Goal: Task Accomplishment & Management: Use online tool/utility

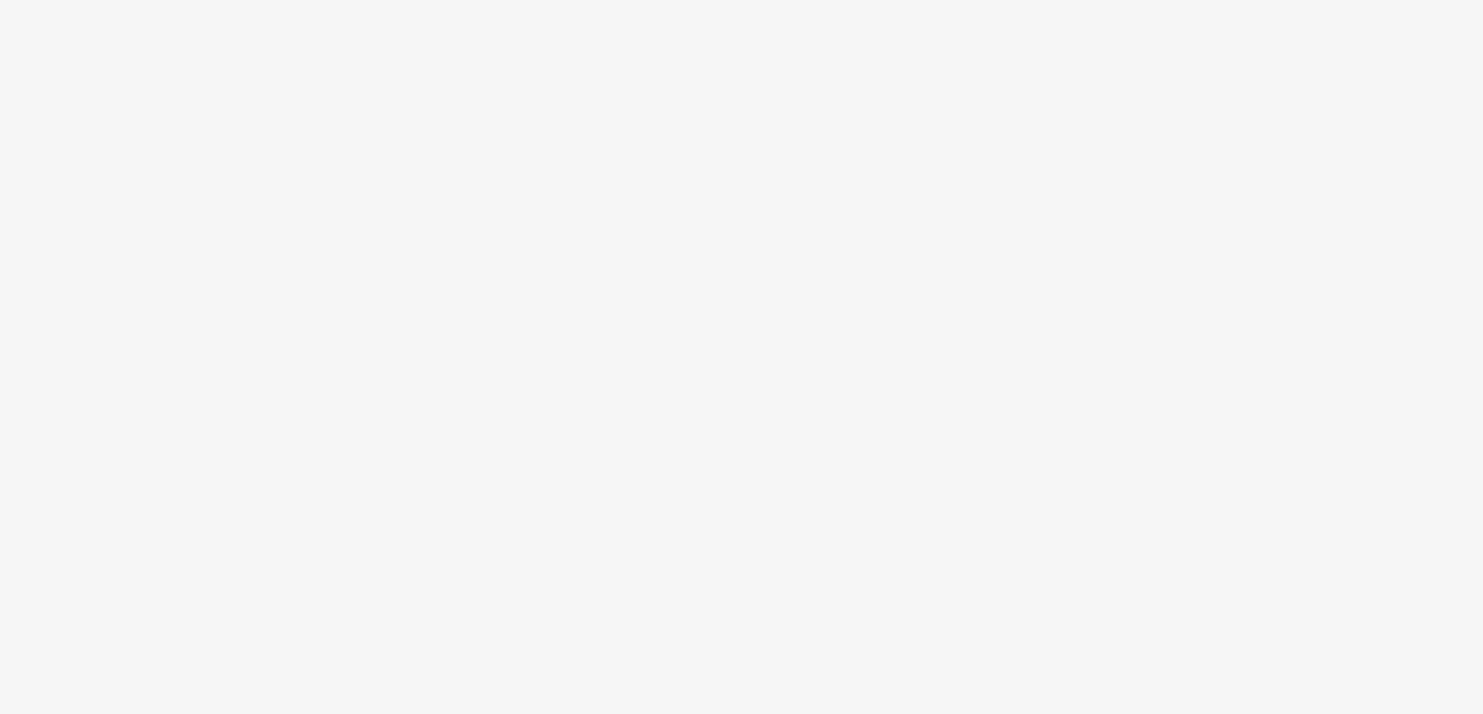
click at [198, 154] on body at bounding box center [741, 357] width 1483 height 714
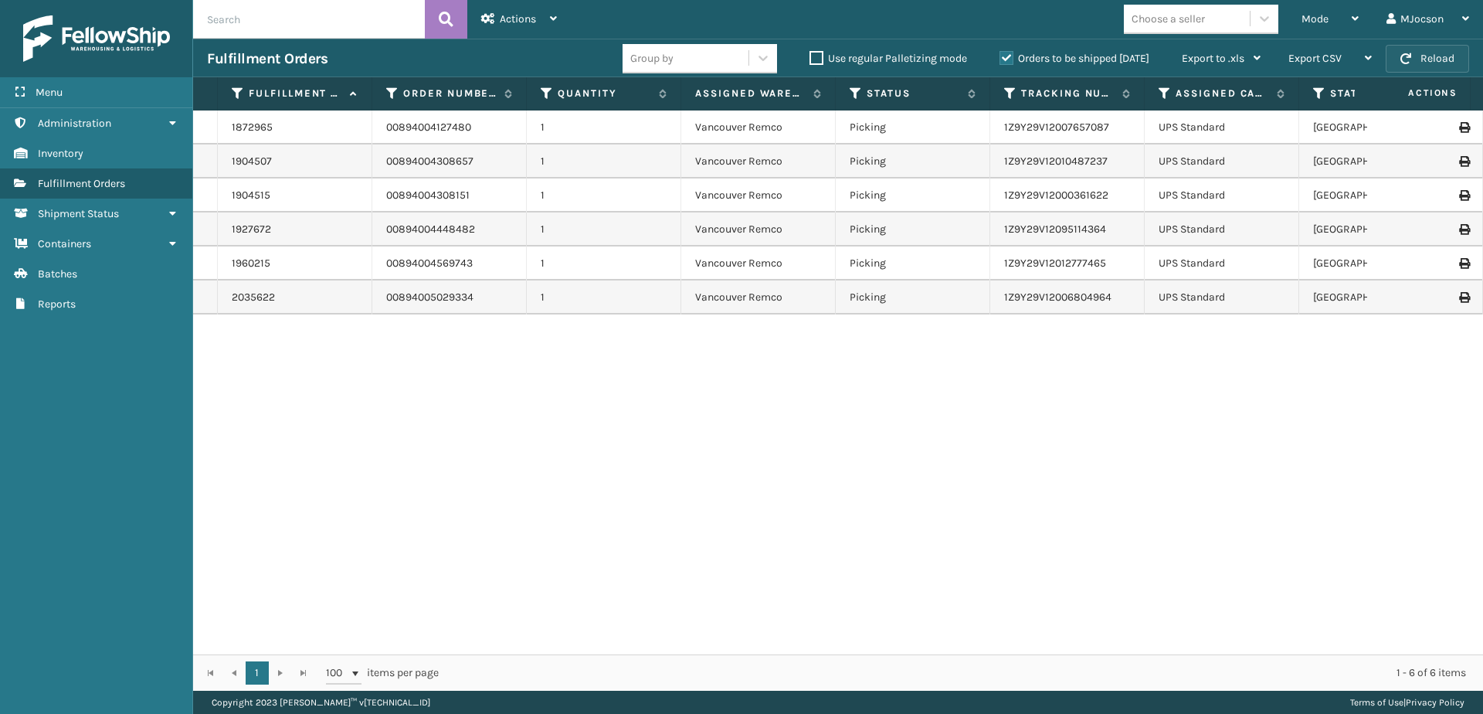
click at [1425, 56] on button "Reload" at bounding box center [1427, 59] width 83 height 28
click at [1326, 24] on span "Mode" at bounding box center [1314, 18] width 27 height 13
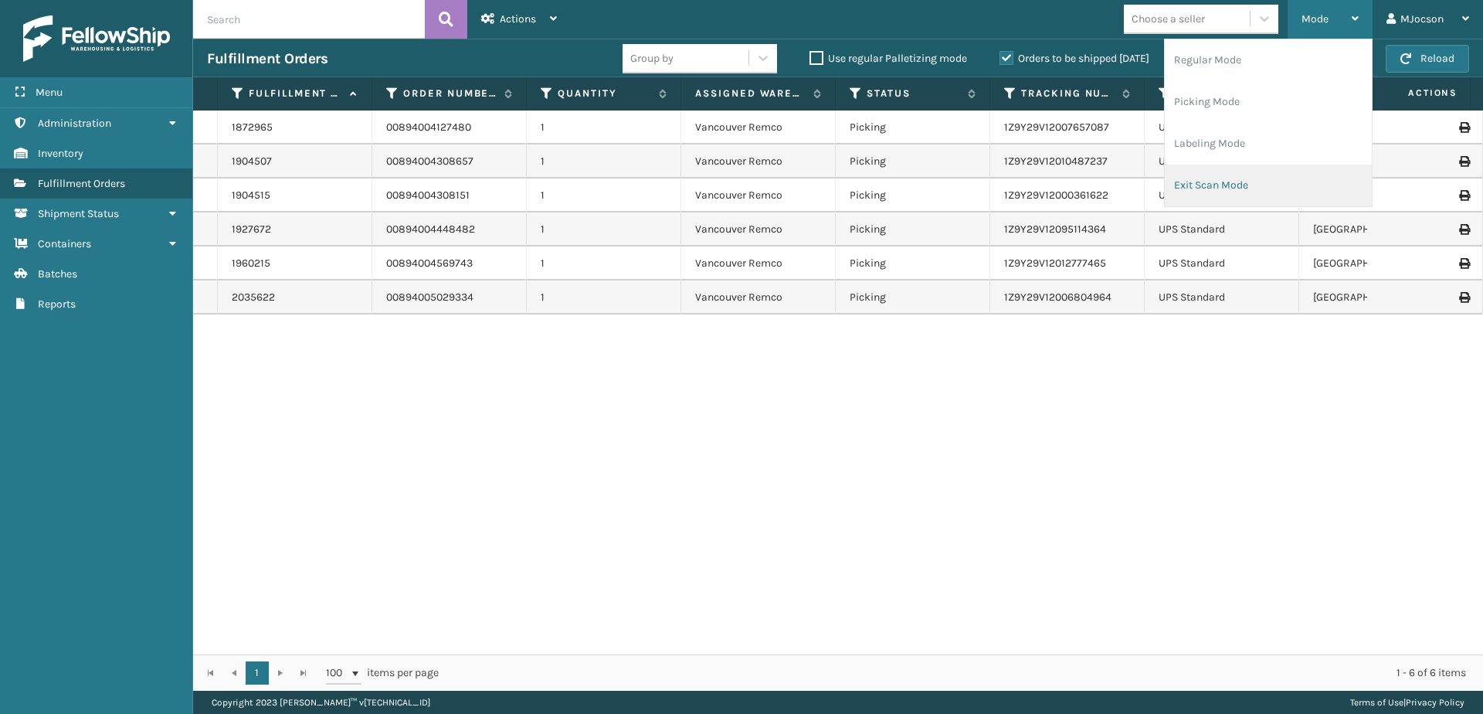
click at [1230, 185] on li "Exit Scan Mode" at bounding box center [1268, 186] width 207 height 42
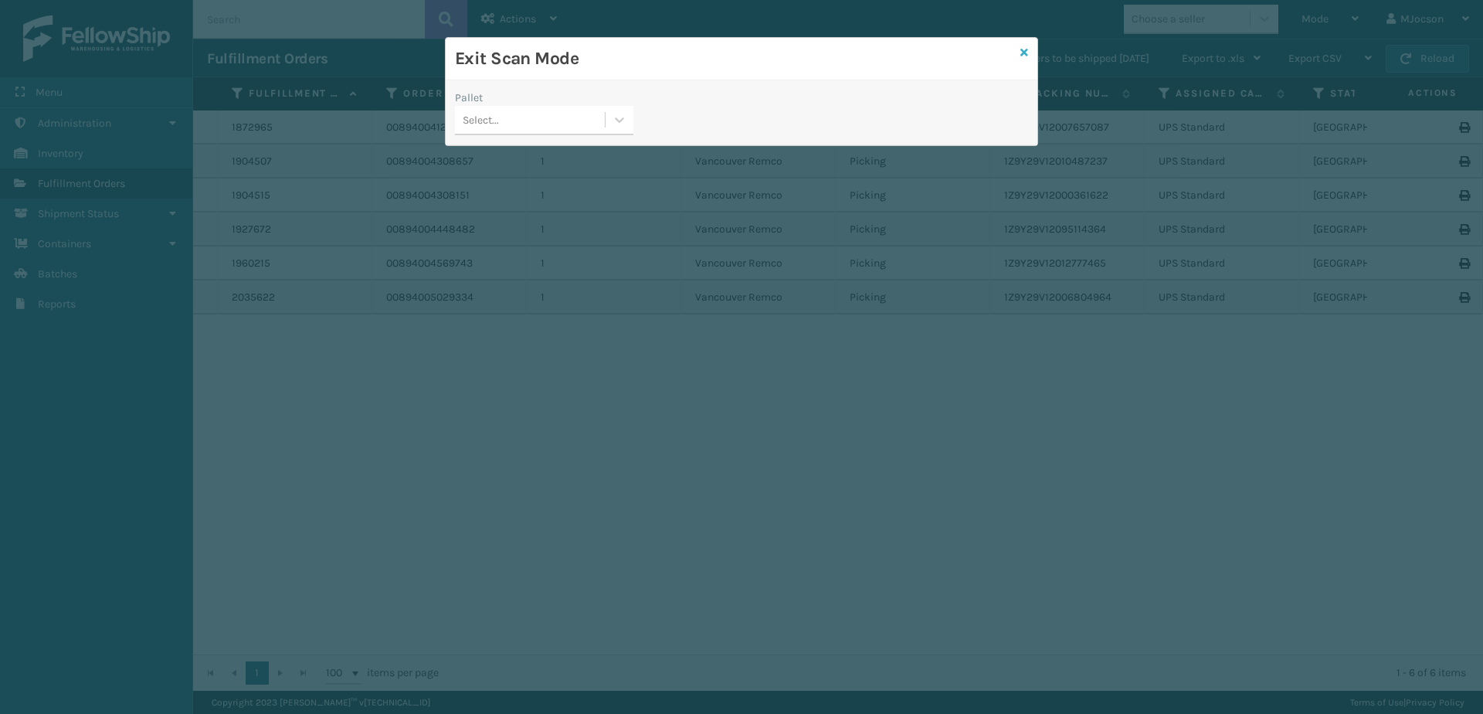
click at [1022, 57] on icon at bounding box center [1024, 52] width 8 height 11
